Goal: Task Accomplishment & Management: Use online tool/utility

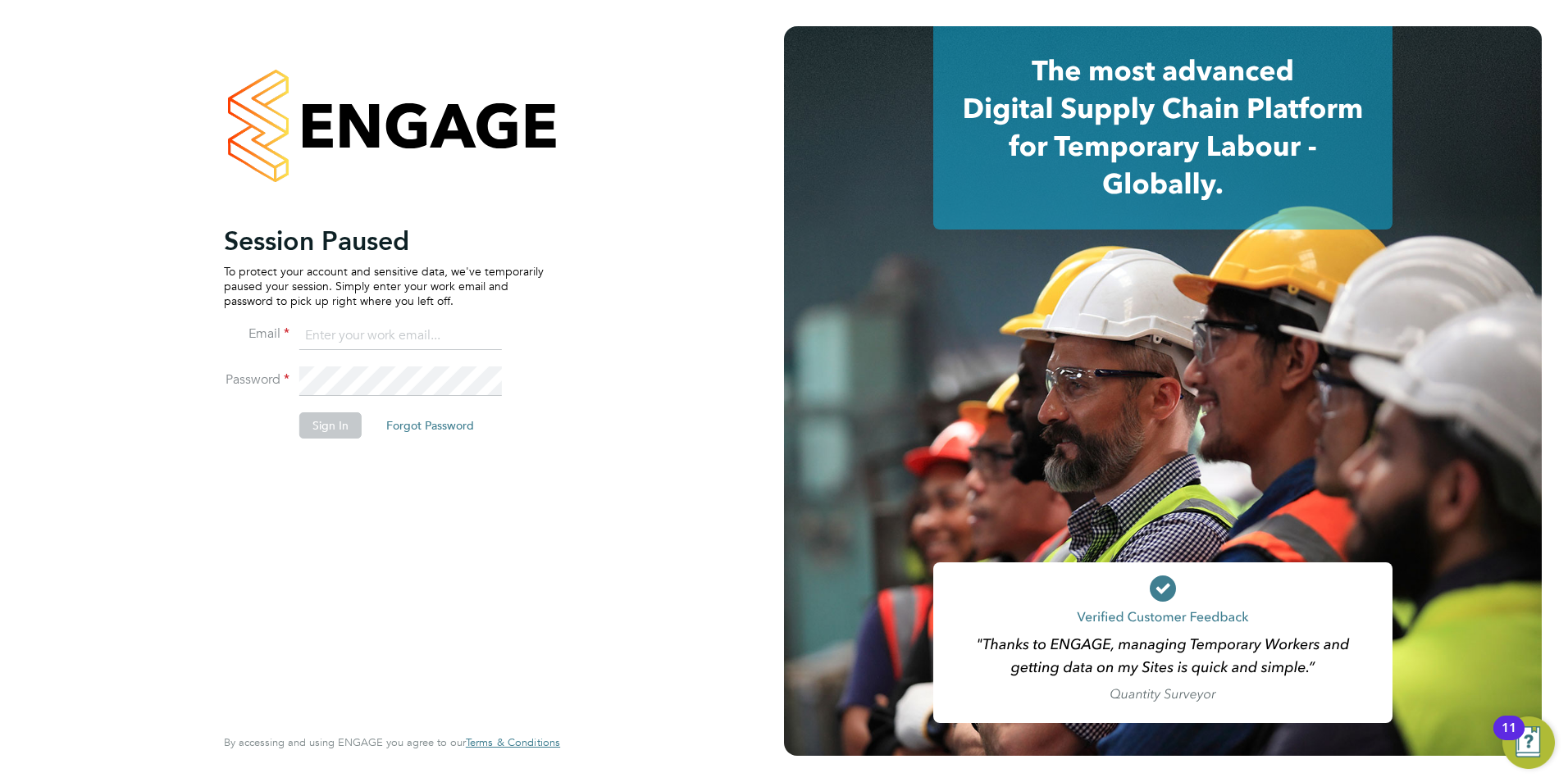
type input "olivia.triassi@huntereducation.co.uk"
click at [309, 431] on button "Sign In" at bounding box center [331, 425] width 63 height 26
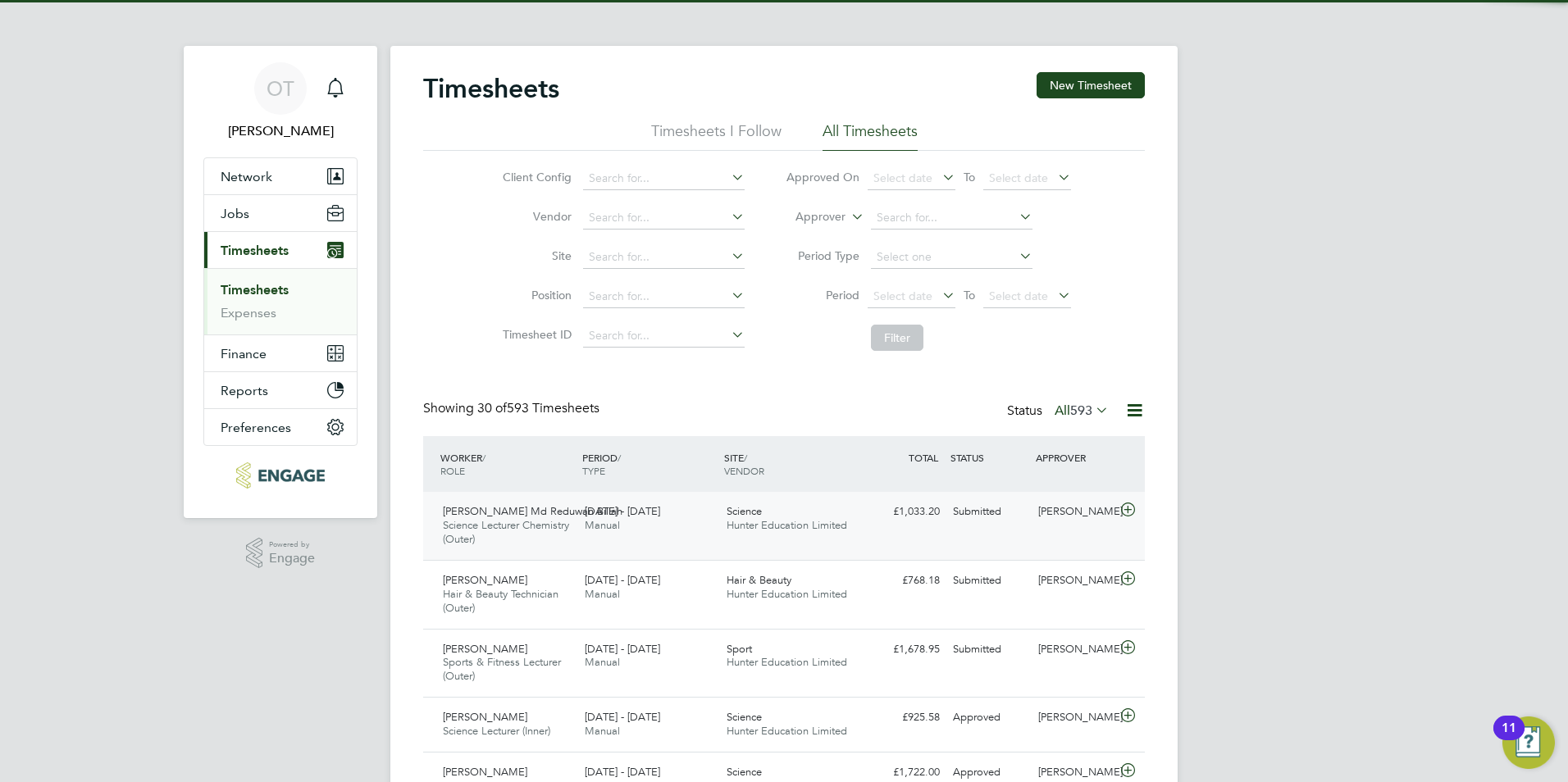
click at [677, 532] on div "[DATE] - [DATE] Manual" at bounding box center [648, 518] width 142 height 41
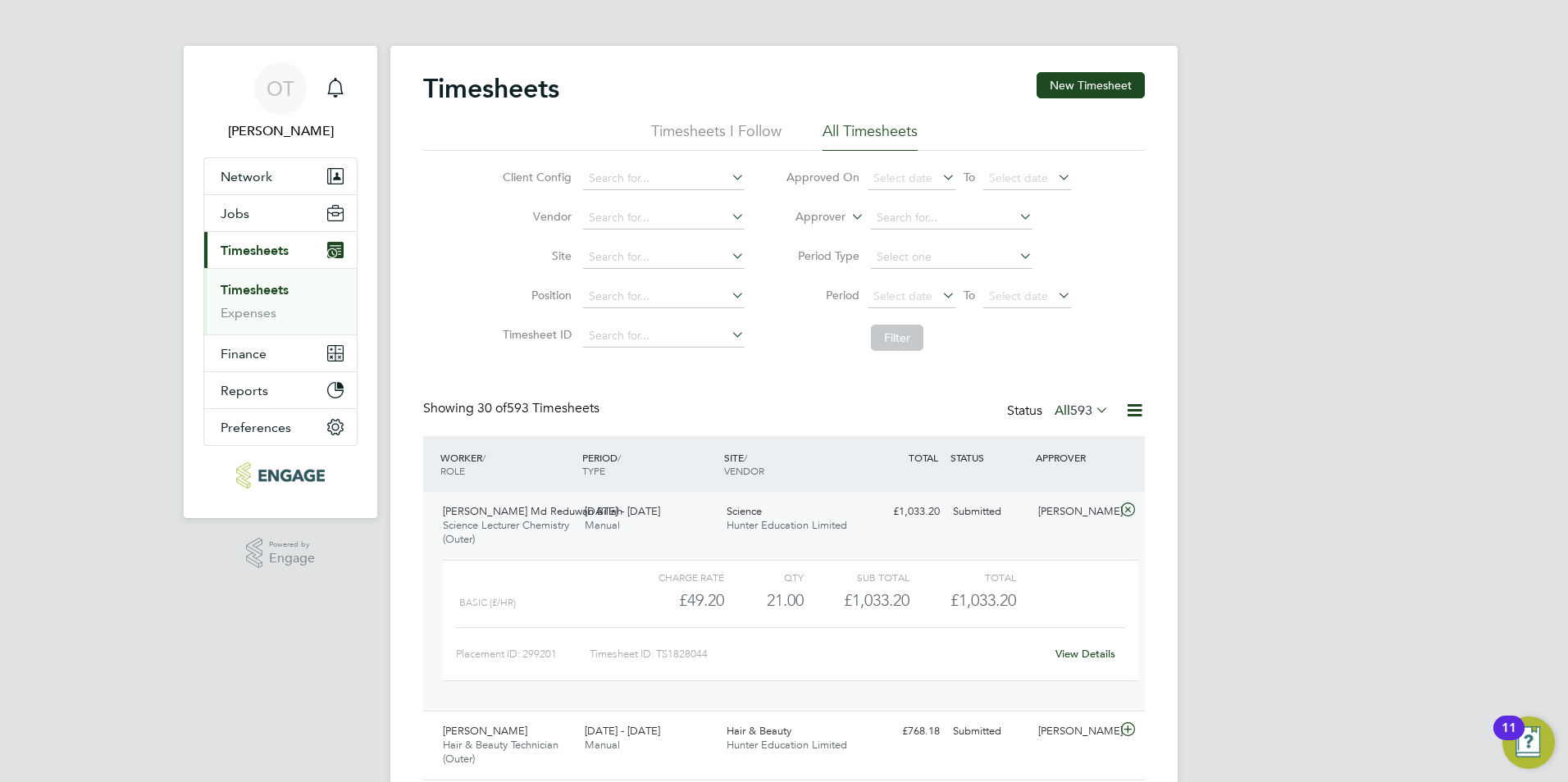
click at [1075, 654] on link "View Details" at bounding box center [1085, 654] width 60 height 14
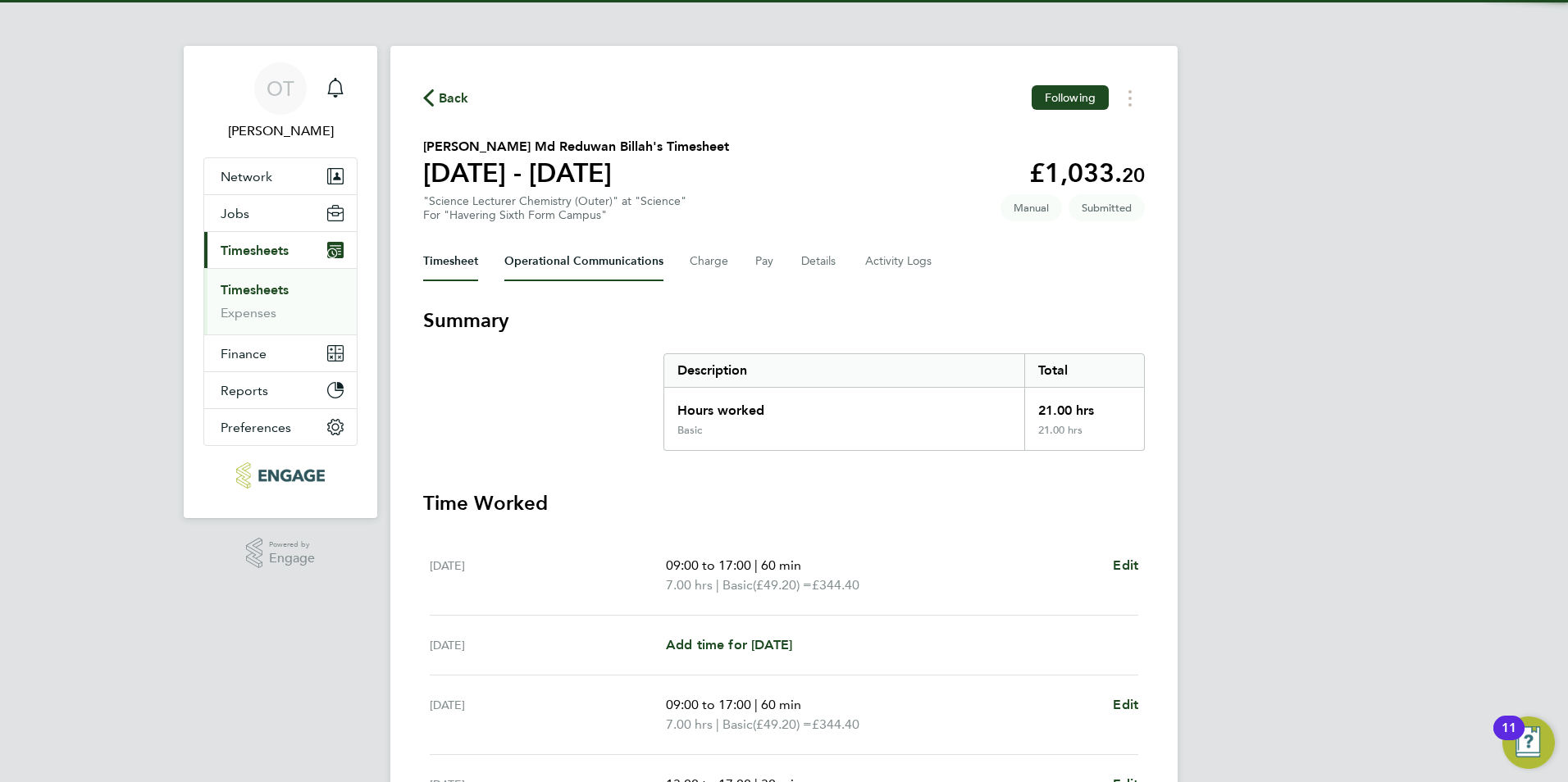
click at [554, 262] on Communications-tab "Operational Communications" at bounding box center [584, 261] width 159 height 39
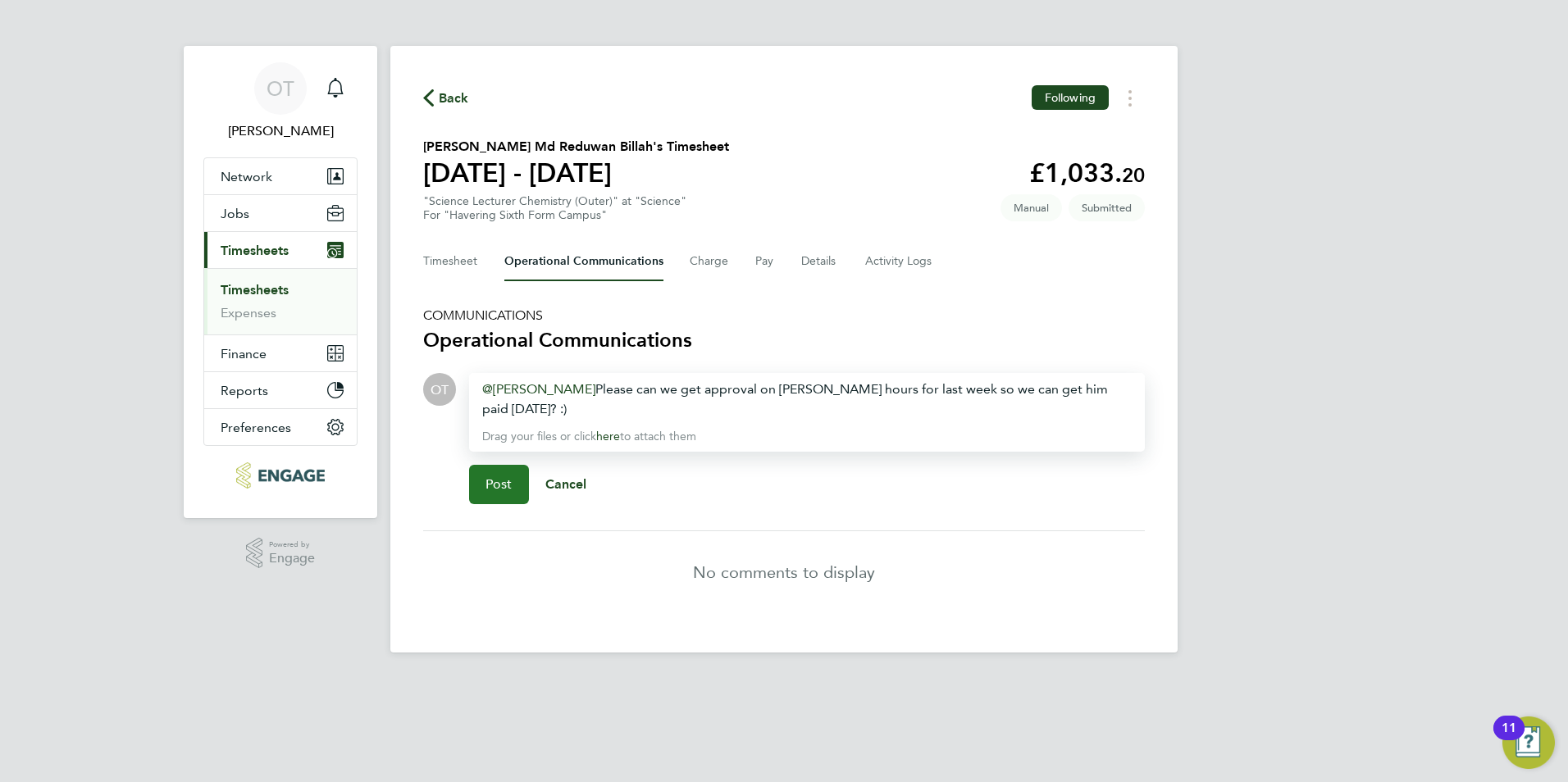
click at [494, 481] on span "Post" at bounding box center [499, 485] width 27 height 17
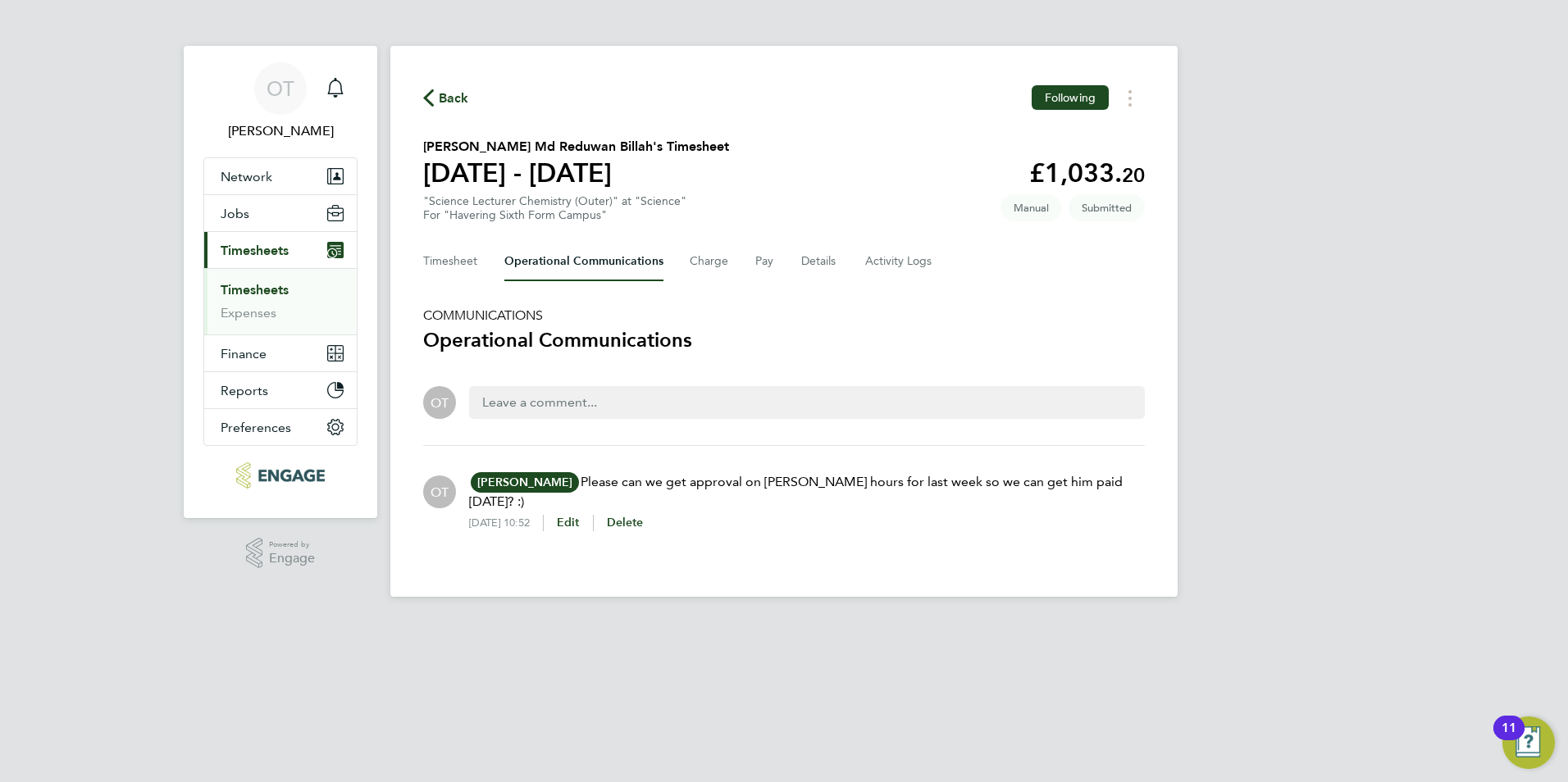
click at [892, 597] on app-footer at bounding box center [784, 610] width 787 height 26
click at [444, 93] on span "Back" at bounding box center [453, 98] width 30 height 20
